Goal: Use online tool/utility: Utilize a website feature to perform a specific function

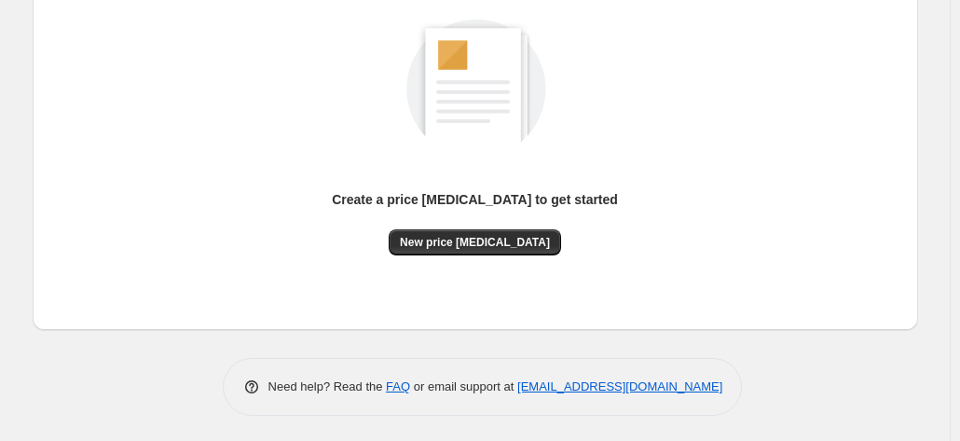
scroll to position [255, 0]
click at [425, 235] on span "New price change job" at bounding box center [475, 242] width 150 height 15
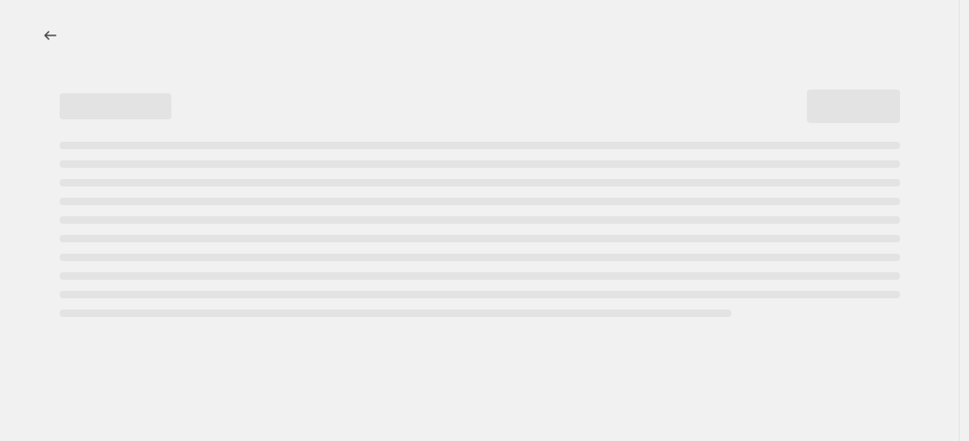
select select "percentage"
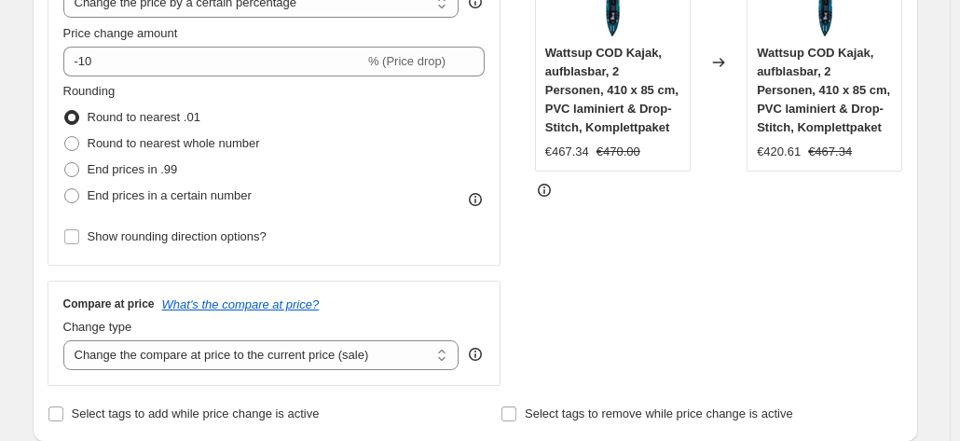
scroll to position [411, 0]
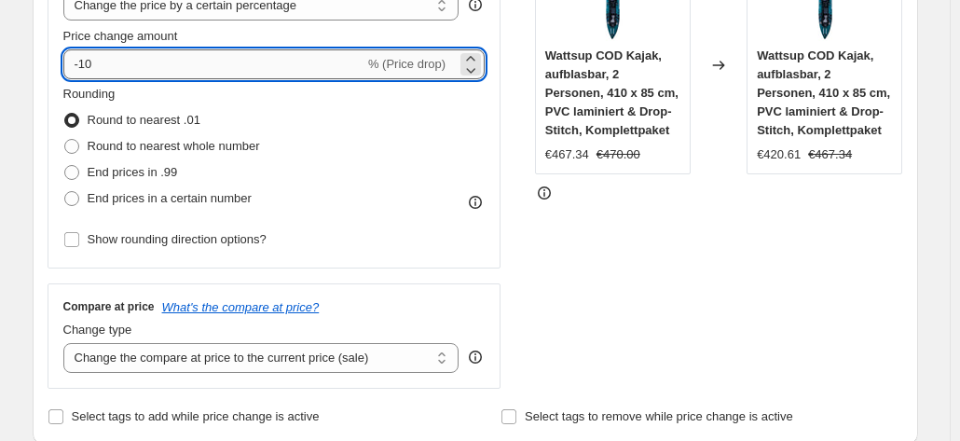
click at [278, 66] on input "-10" at bounding box center [213, 64] width 301 height 30
type input "-1"
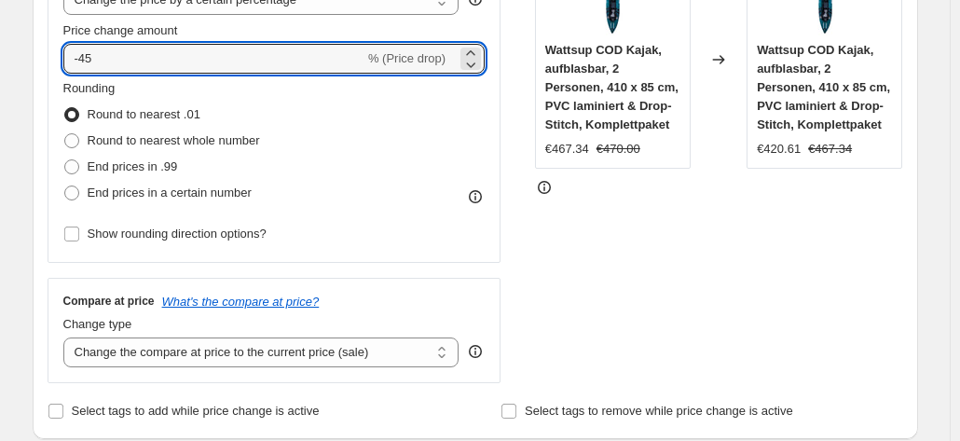
scroll to position [1448, 0]
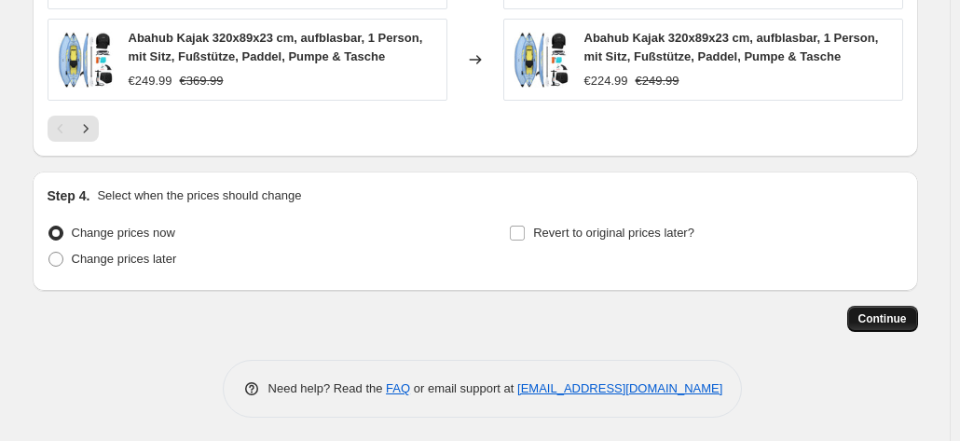
type input "-45"
click at [887, 323] on button "Continue" at bounding box center [882, 319] width 71 height 26
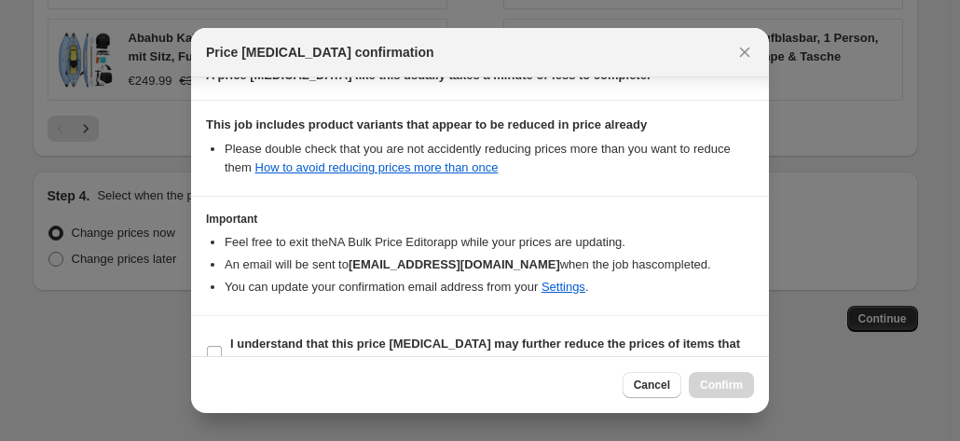
scroll to position [340, 0]
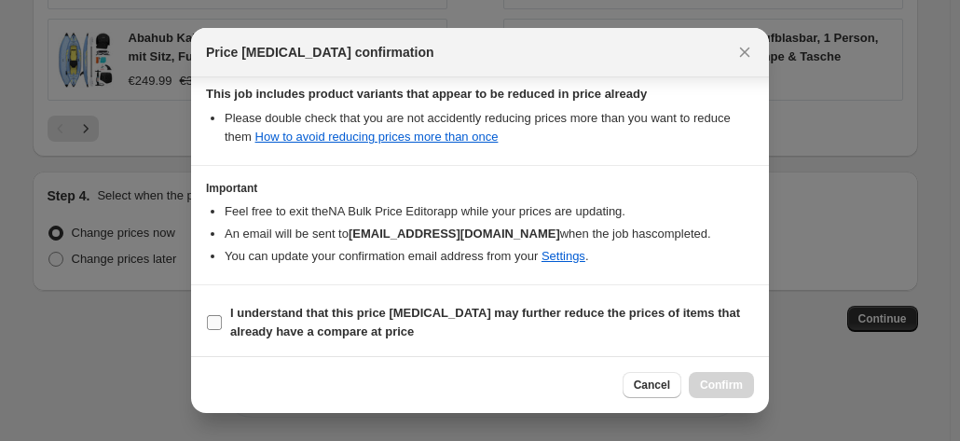
click at [412, 309] on b "I understand that this price change job may further reduce the prices of items …" at bounding box center [485, 322] width 510 height 33
click at [222, 315] on input "I understand that this price change job may further reduce the prices of items …" at bounding box center [214, 322] width 15 height 15
checkbox input "true"
click at [740, 385] on span "Confirm" at bounding box center [721, 385] width 43 height 15
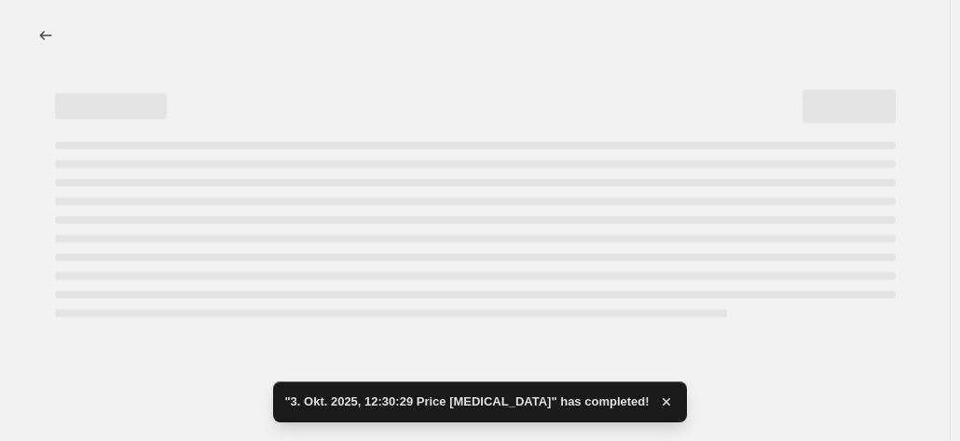
select select "percentage"
